Goal: Check status: Check status

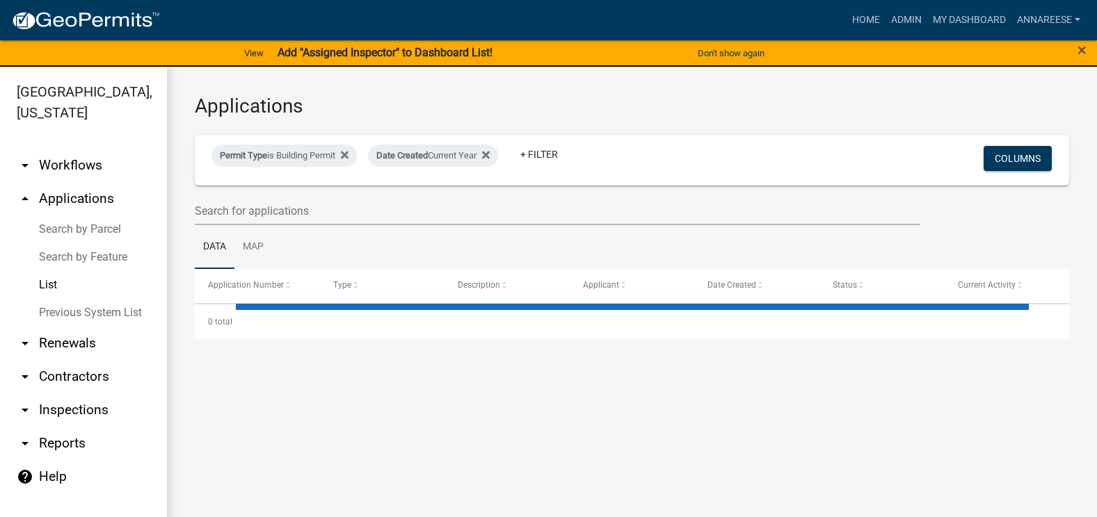
select select "3: 100"
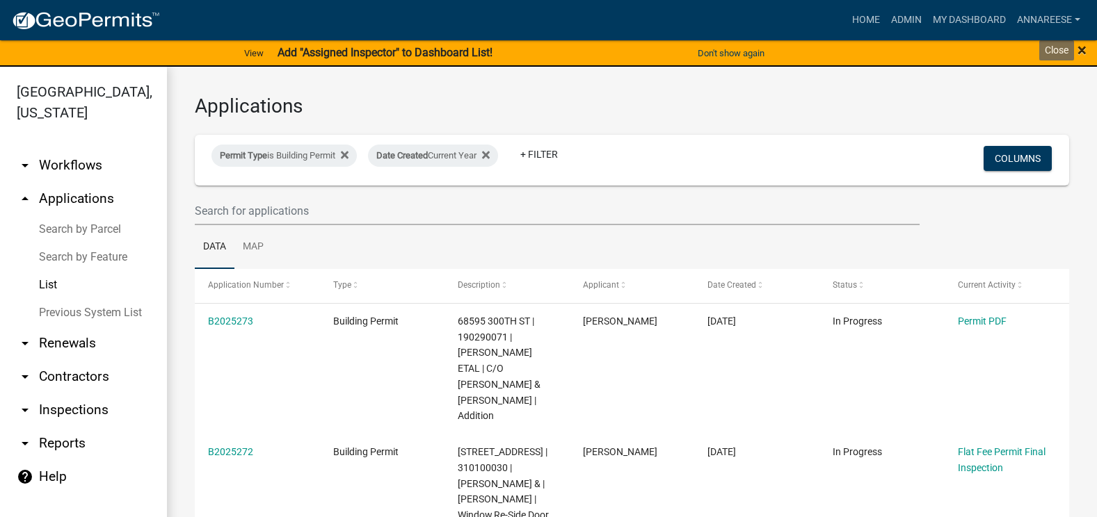
click at [1080, 51] on span "×" at bounding box center [1081, 49] width 9 height 19
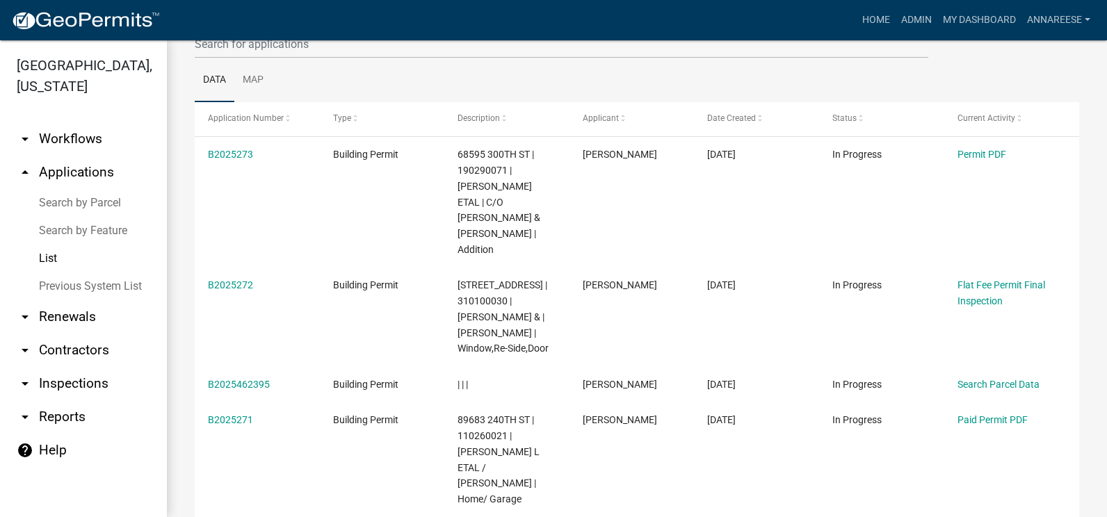
scroll to position [139, 0]
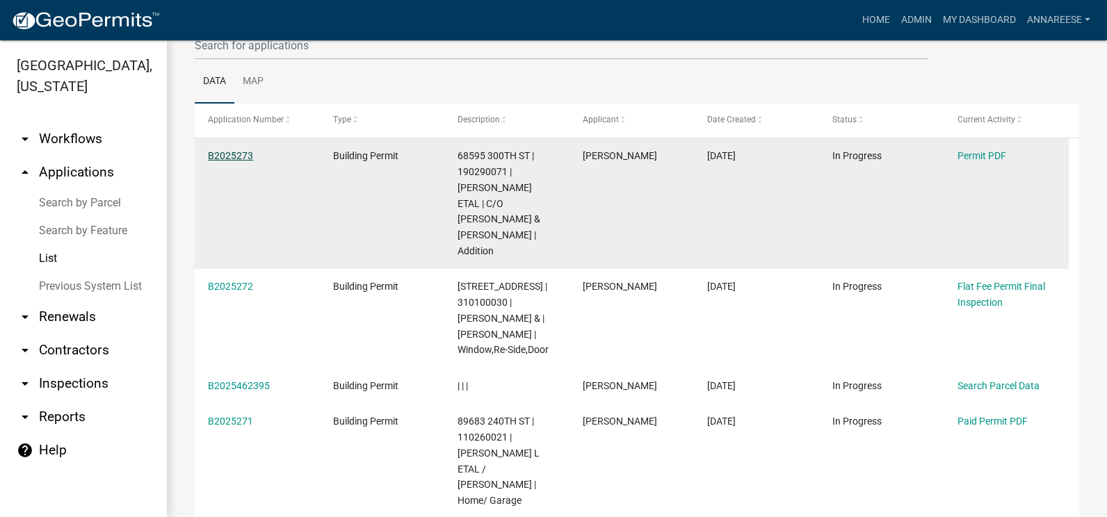
click at [232, 154] on link "B2025273" at bounding box center [230, 155] width 45 height 11
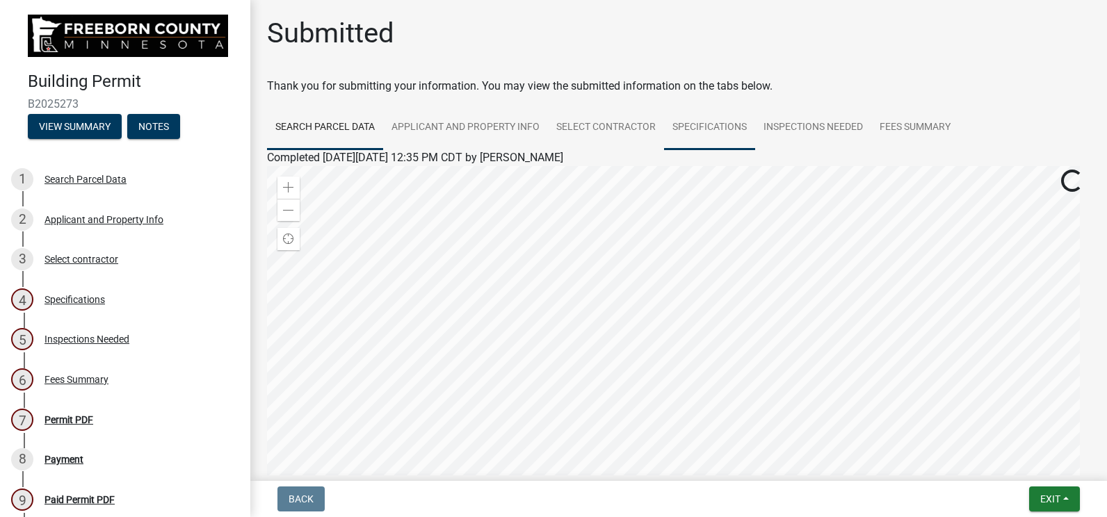
click at [730, 129] on link "Specifications" at bounding box center [709, 128] width 91 height 45
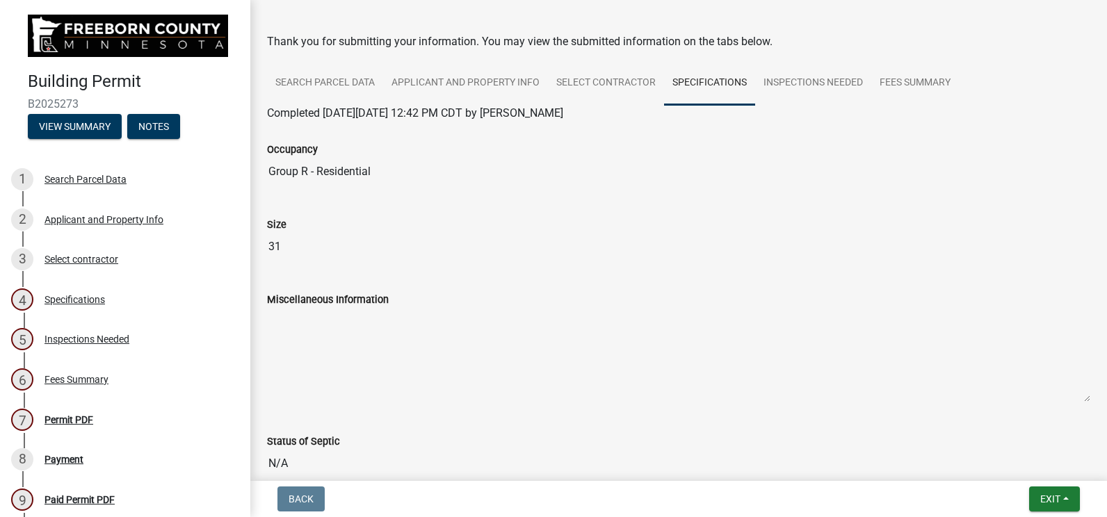
scroll to position [70, 0]
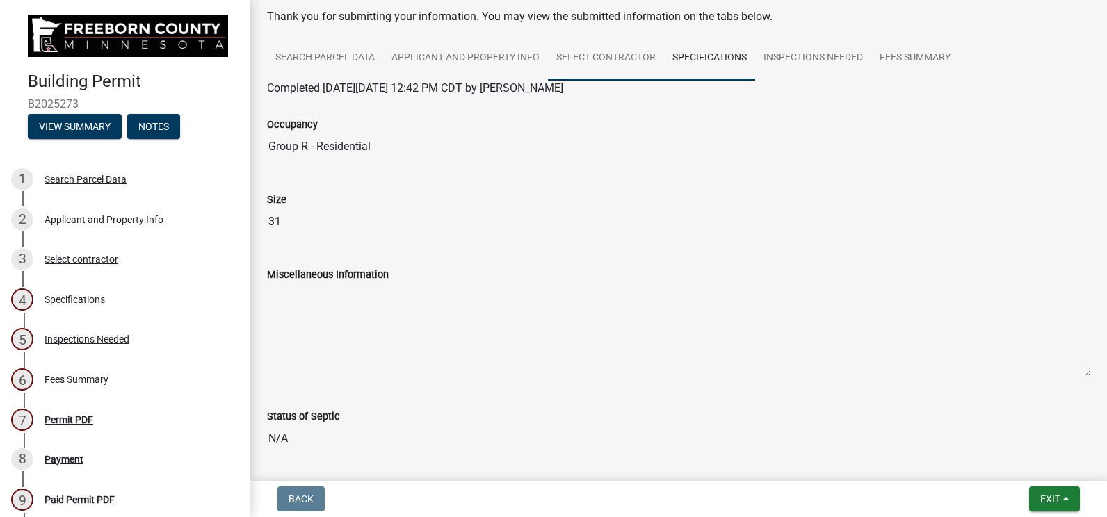
click at [601, 75] on link "Select contractor" at bounding box center [606, 58] width 116 height 45
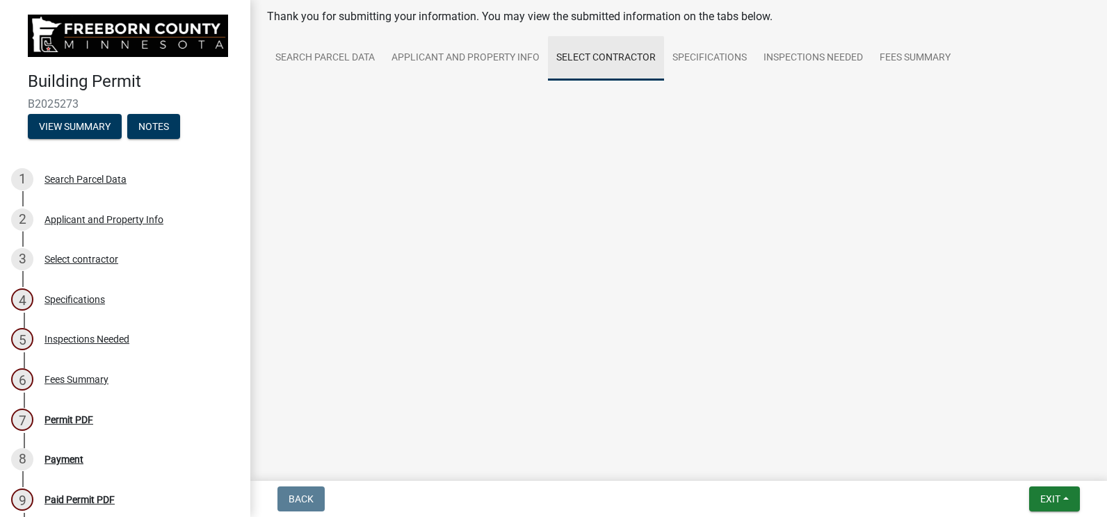
scroll to position [0, 0]
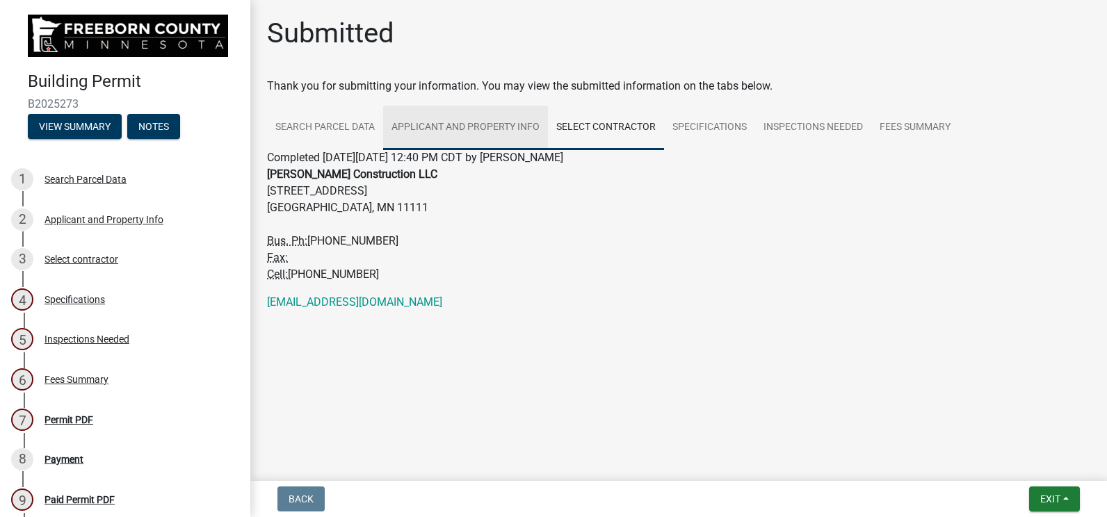
click at [496, 127] on link "Applicant and Property Info" at bounding box center [465, 128] width 165 height 45
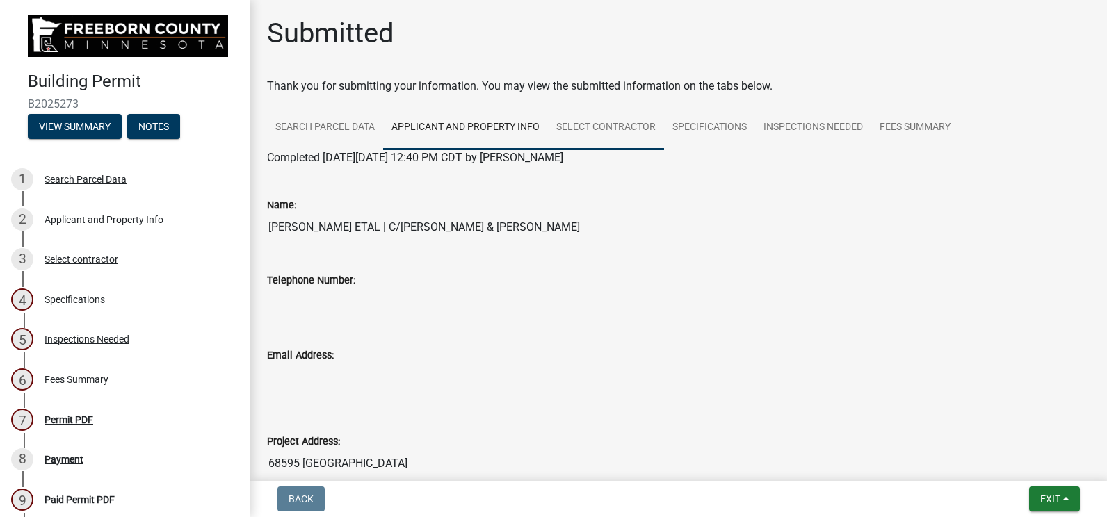
click at [558, 132] on link "Select contractor" at bounding box center [606, 128] width 116 height 45
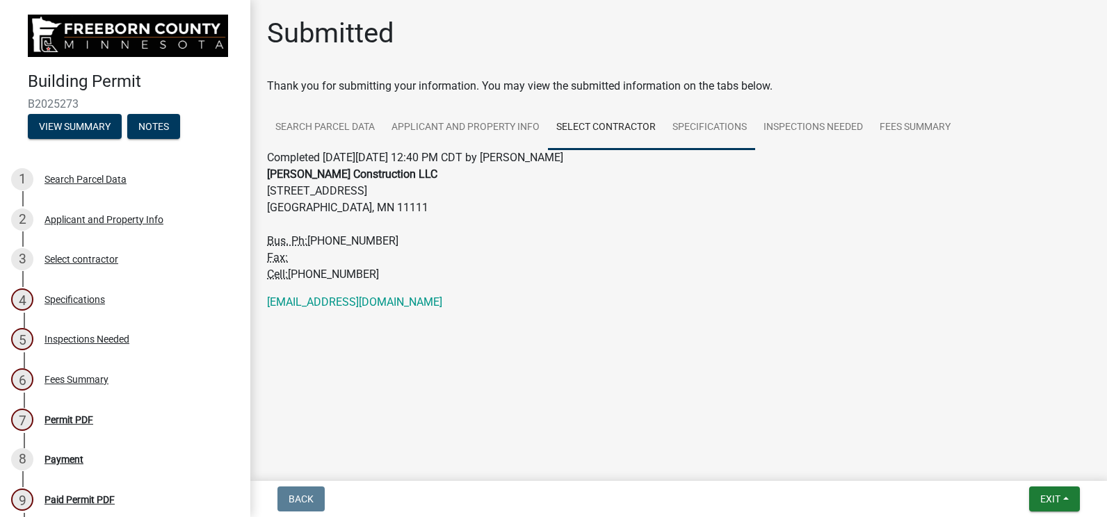
click at [690, 127] on link "Specifications" at bounding box center [709, 128] width 91 height 45
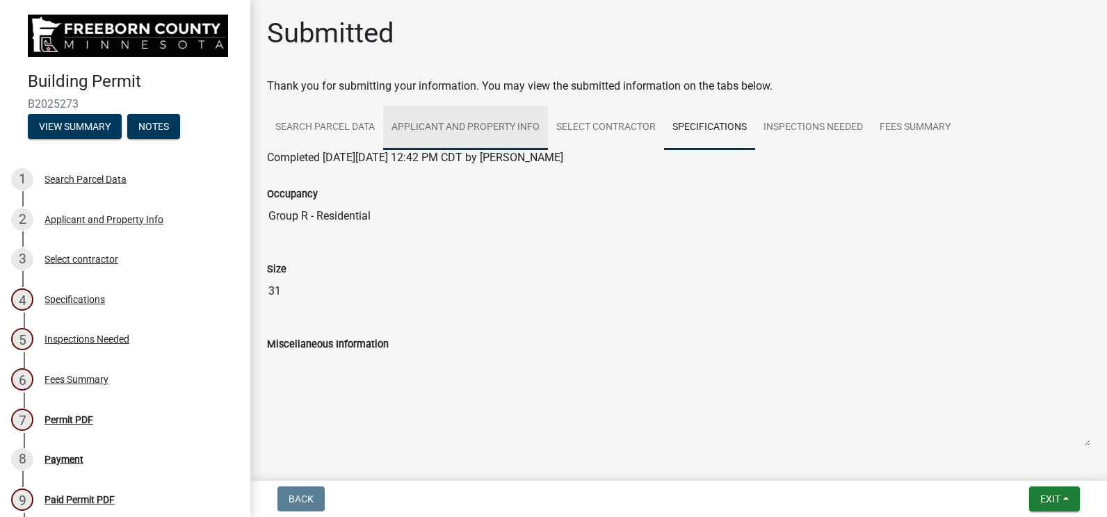
click at [419, 132] on link "Applicant and Property Info" at bounding box center [465, 128] width 165 height 45
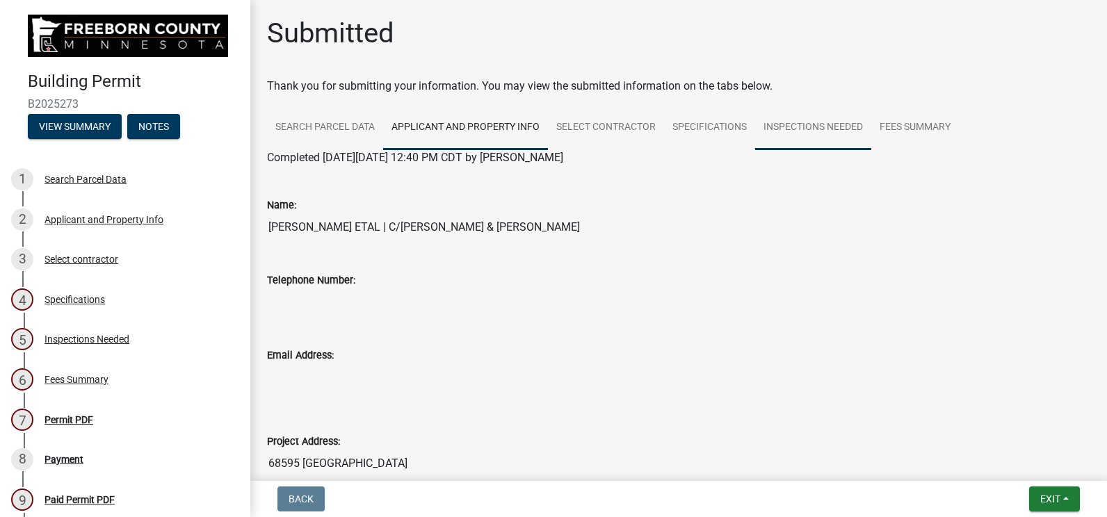
click at [798, 117] on link "Inspections Needed" at bounding box center [813, 128] width 116 height 45
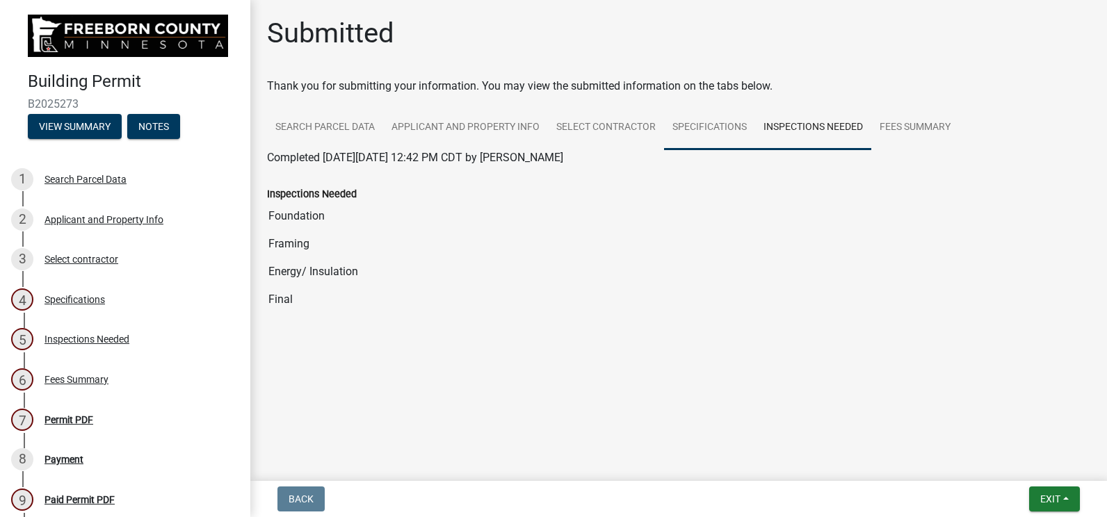
drag, startPoint x: 707, startPoint y: 154, endPoint x: 713, endPoint y: 138, distance: 16.9
click at [708, 153] on div "Completed [DATE][DATE] 12:42 PM CDT by [PERSON_NAME]" at bounding box center [678, 158] width 823 height 17
click at [713, 138] on link "Specifications" at bounding box center [709, 128] width 91 height 45
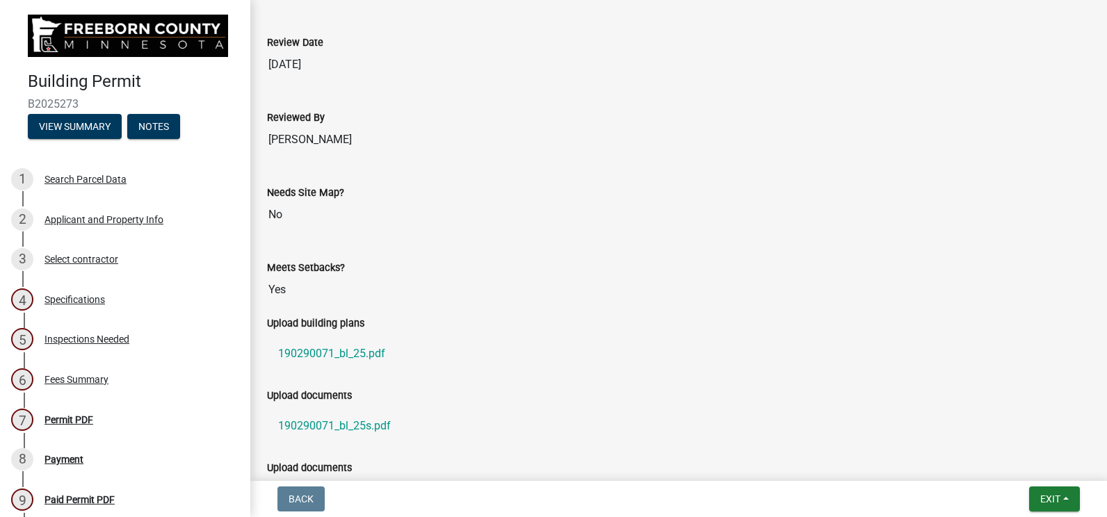
scroll to position [1102, 0]
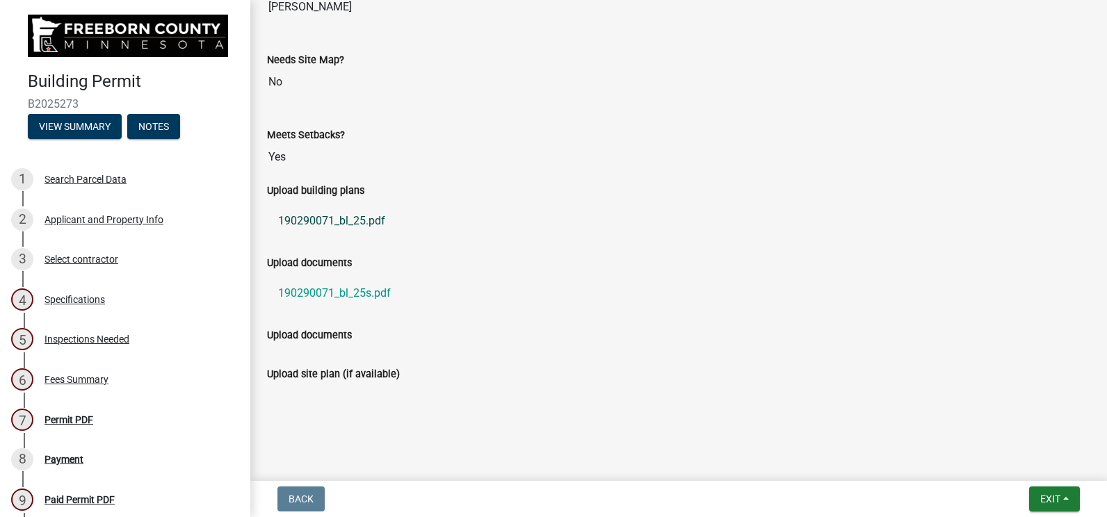
click at [336, 220] on link "190290071_bl_25.pdf" at bounding box center [678, 220] width 823 height 33
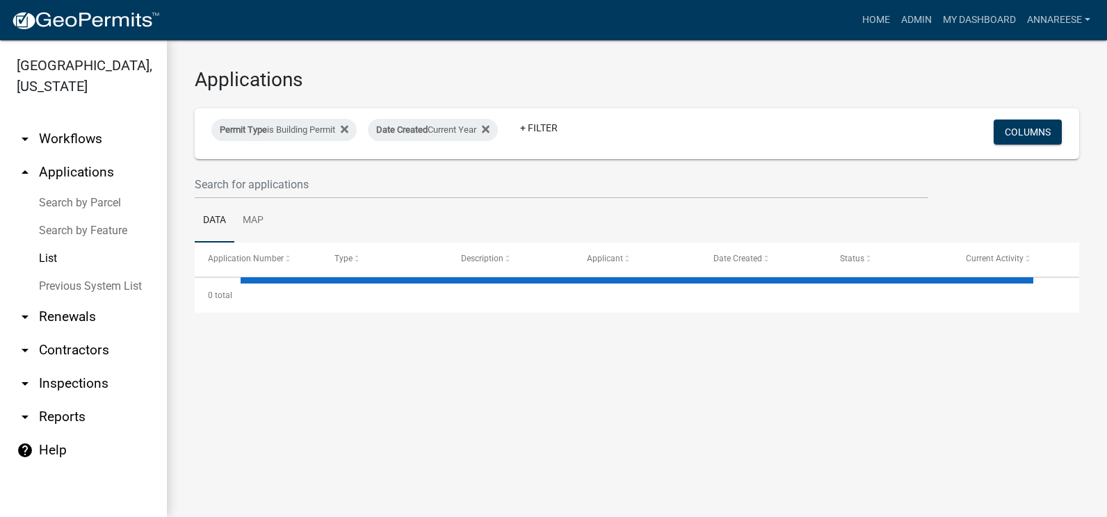
select select "3: 100"
